Goal: Find specific page/section: Find specific page/section

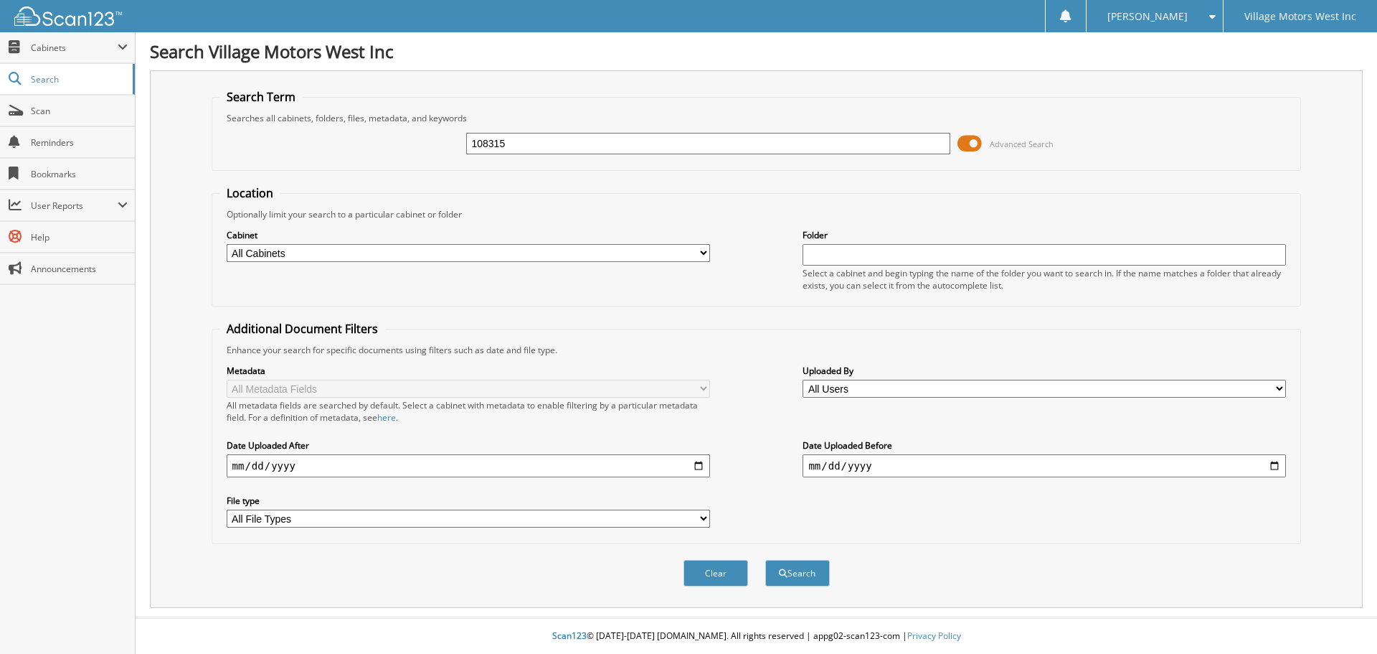
type input "108315"
click at [765, 560] on button "Search" at bounding box center [797, 573] width 65 height 27
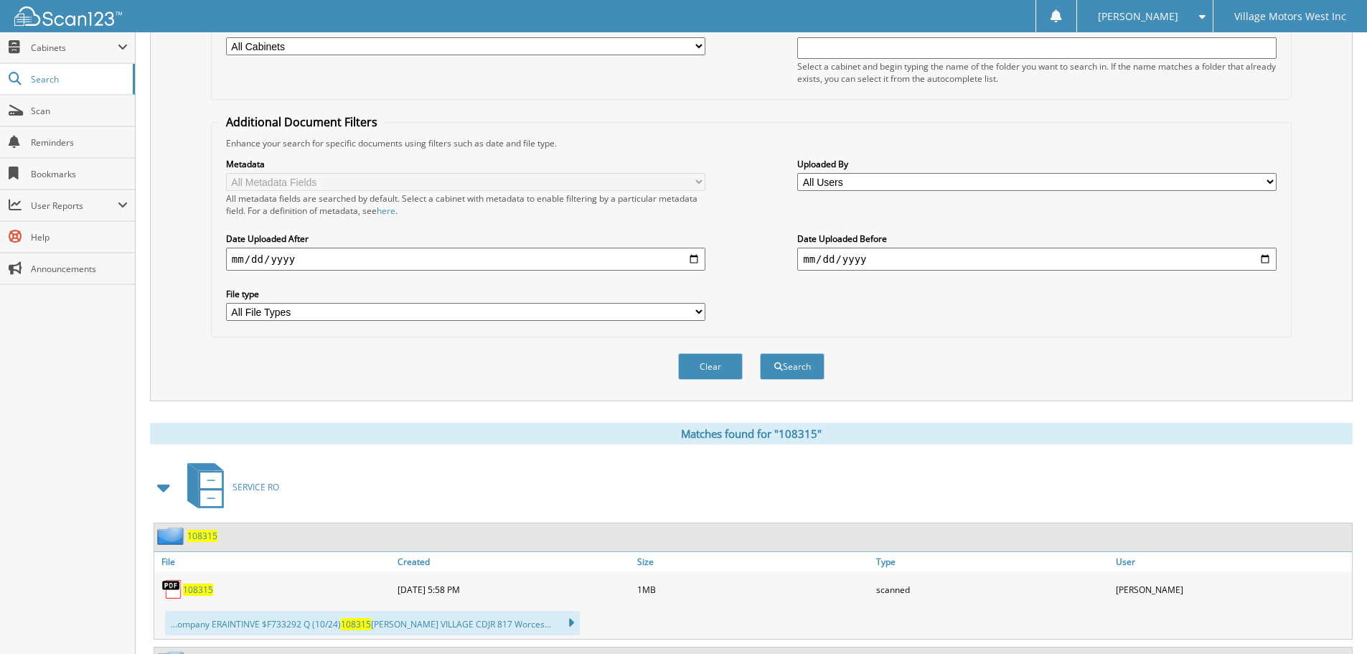
scroll to position [352, 0]
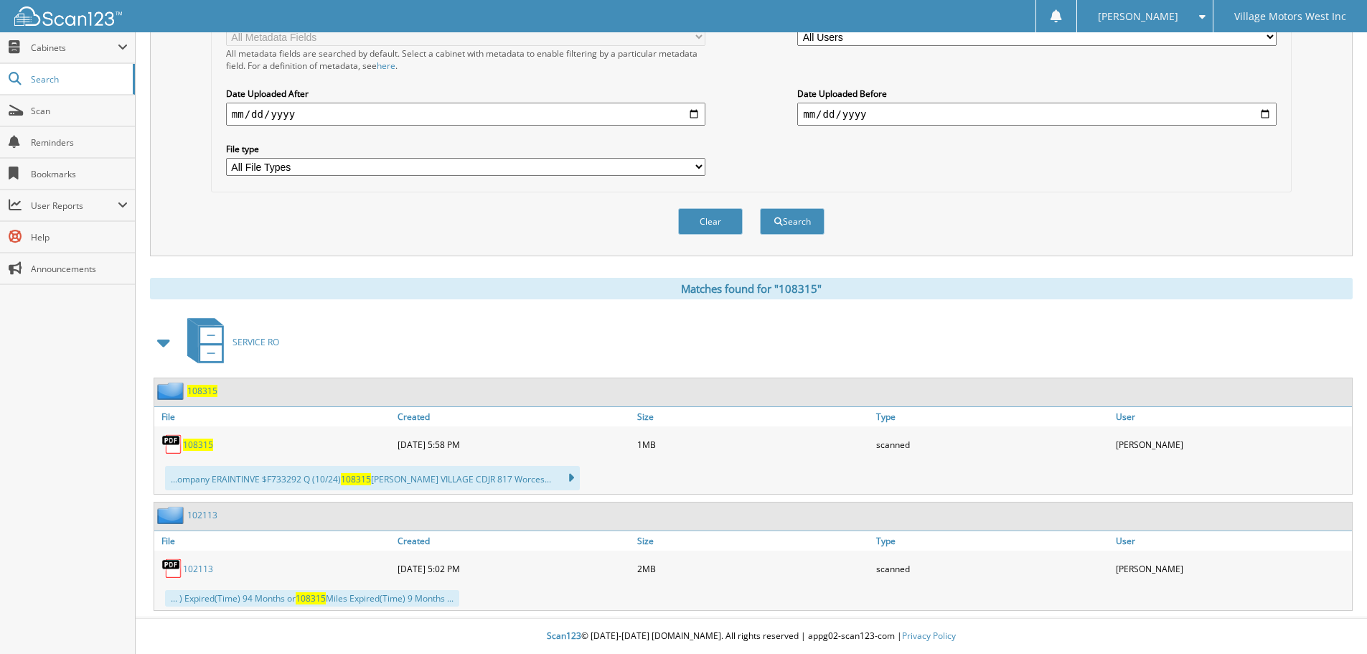
click at [200, 443] on span "108315" at bounding box center [198, 444] width 30 height 12
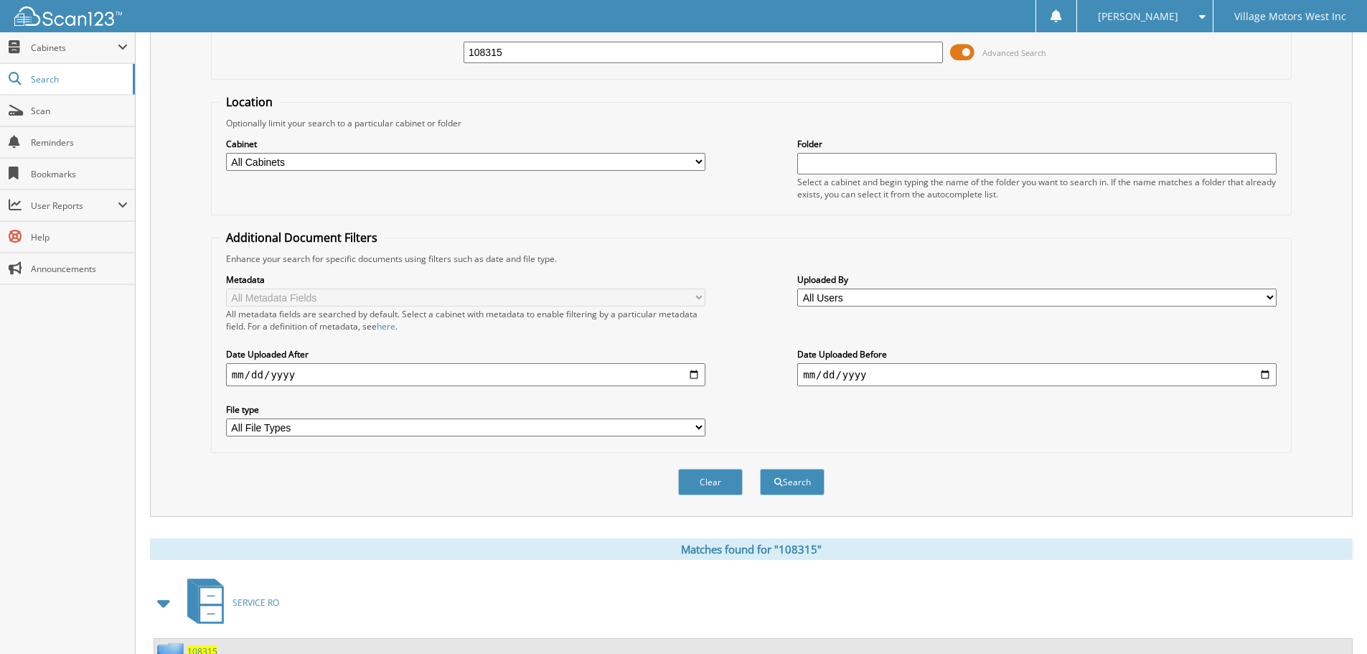
scroll to position [0, 0]
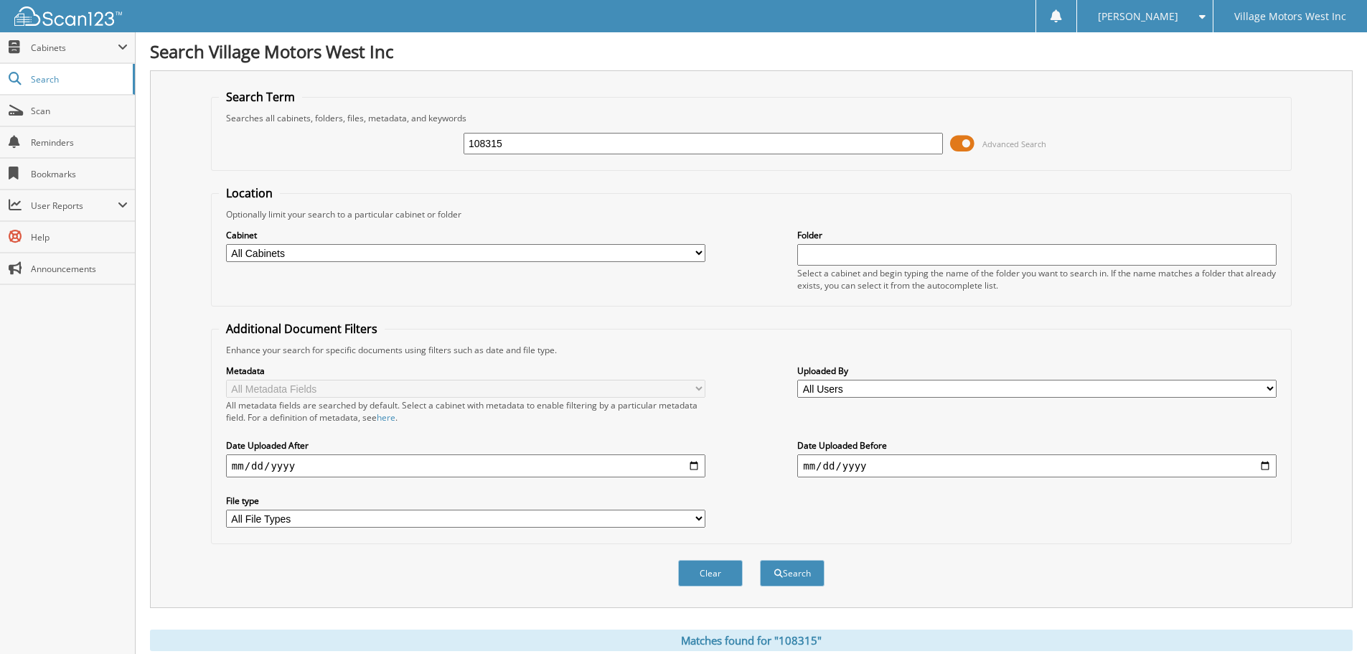
click at [1172, 443] on label "Date Uploaded Before" at bounding box center [1036, 445] width 479 height 12
drag, startPoint x: 473, startPoint y: 147, endPoint x: 394, endPoint y: 156, distance: 80.2
click at [390, 156] on div "108315 Advanced Search" at bounding box center [751, 143] width 1065 height 39
type input "110828"
click at [760, 560] on button "Search" at bounding box center [792, 573] width 65 height 27
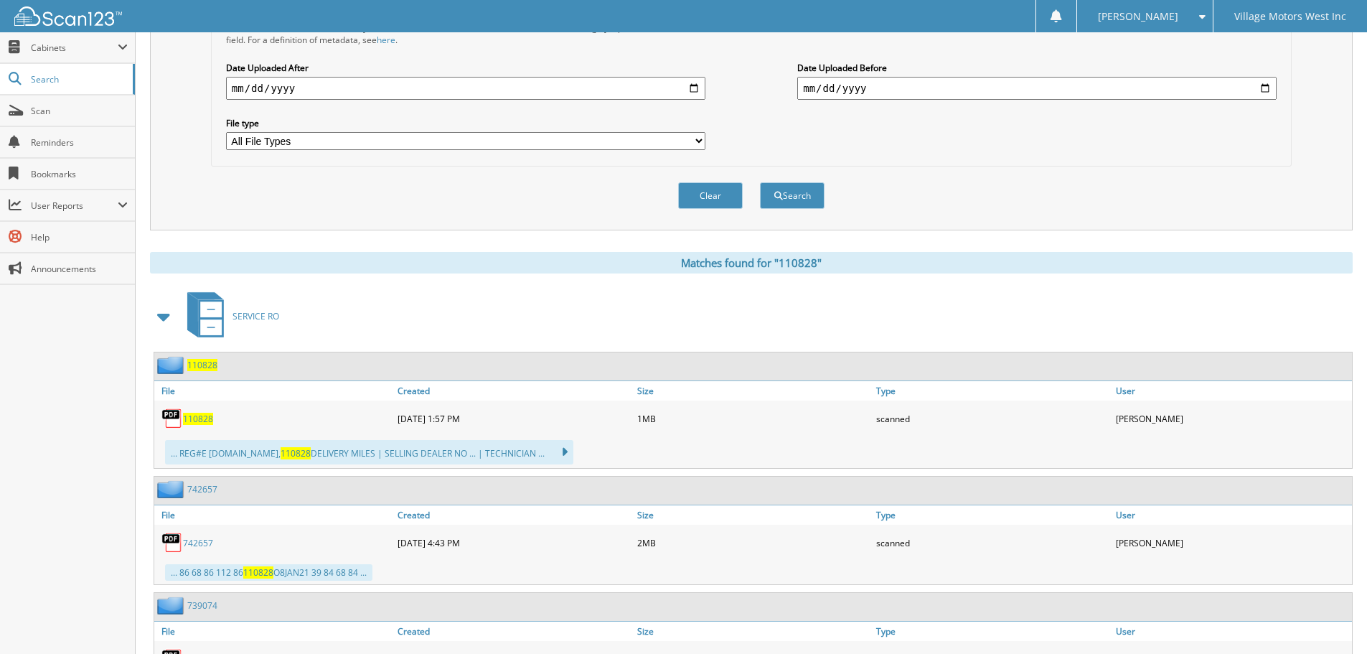
scroll to position [468, 0]
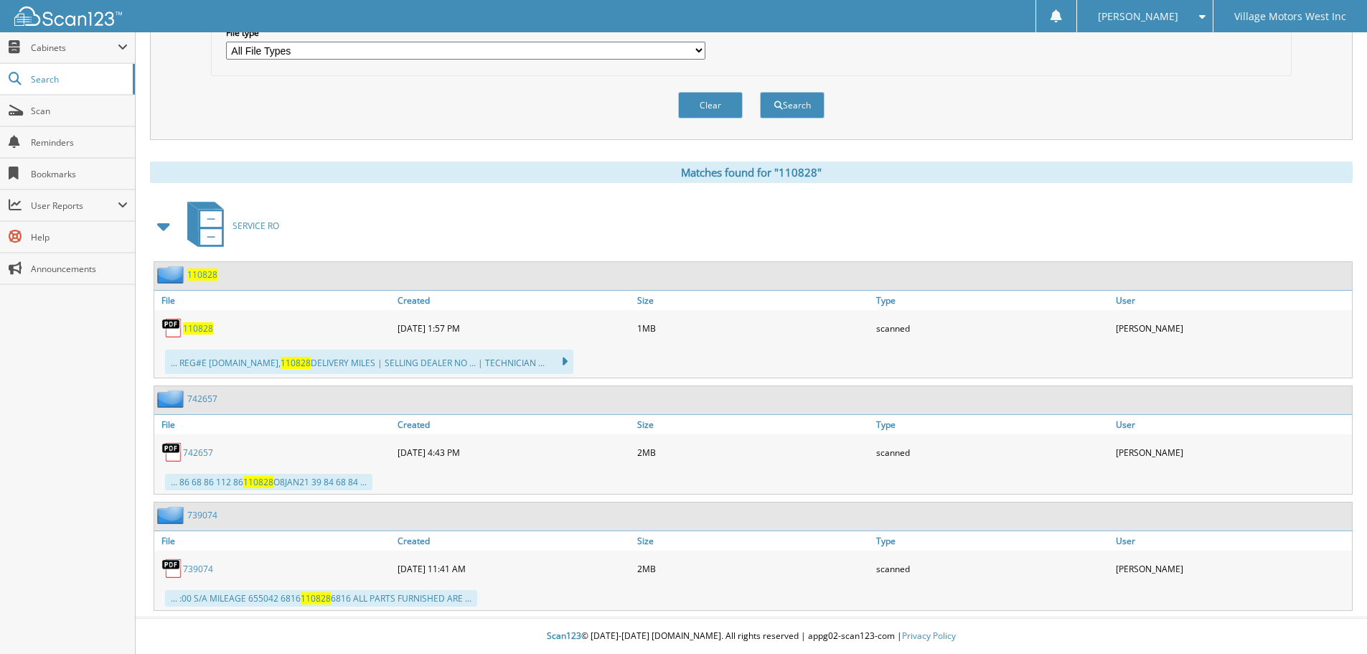
click at [201, 324] on span "110828" at bounding box center [198, 328] width 30 height 12
